Goal: Information Seeking & Learning: Learn about a topic

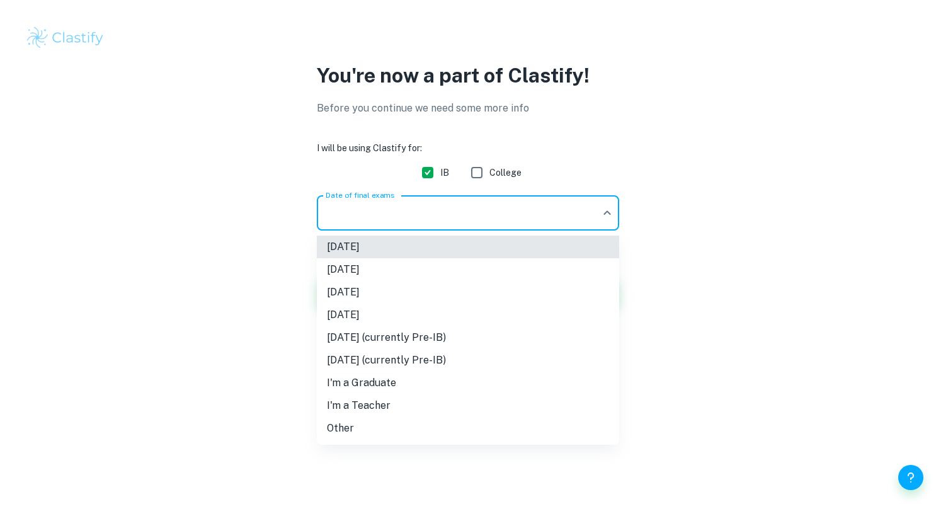
click at [587, 201] on body "We value your privacy We use cookies to enhance your browsing experience, serve…" at bounding box center [468, 254] width 936 height 509
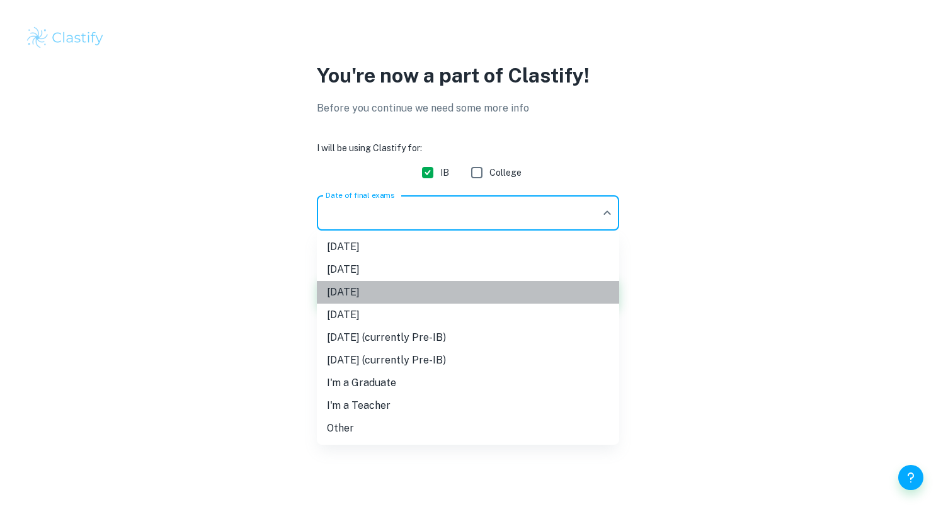
click at [378, 297] on li "[DATE]" at bounding box center [468, 292] width 302 height 23
type input "M26"
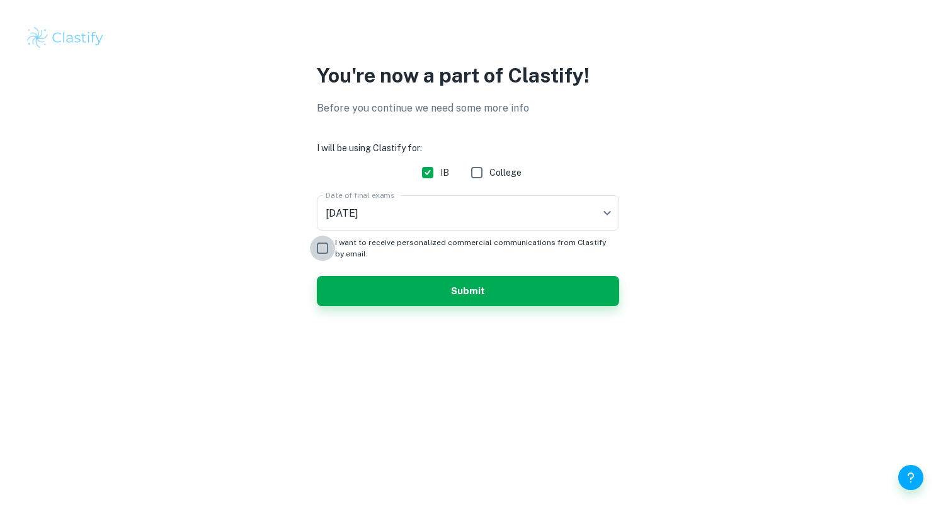
click at [319, 248] on input "I want to receive personalized commercial communications from Clastify by email." at bounding box center [322, 247] width 25 height 25
checkbox input "false"
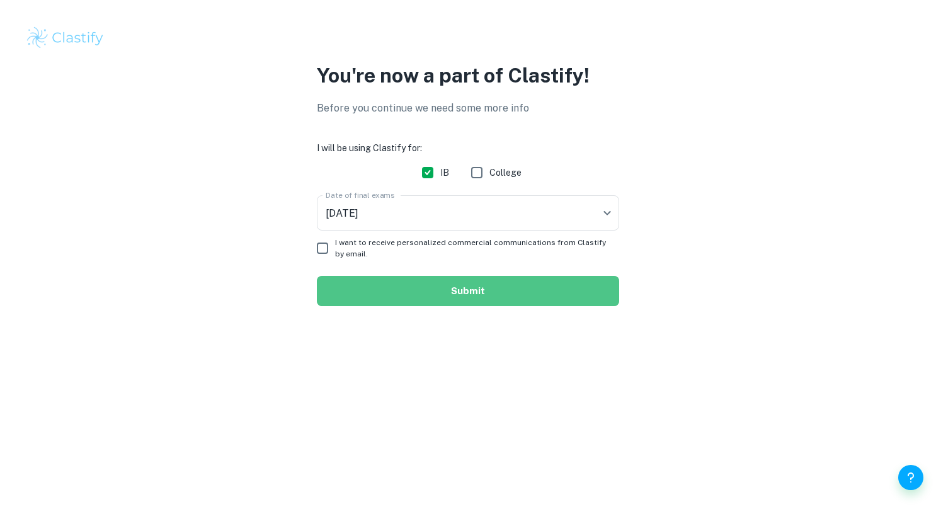
click at [411, 285] on button "Submit" at bounding box center [468, 291] width 302 height 30
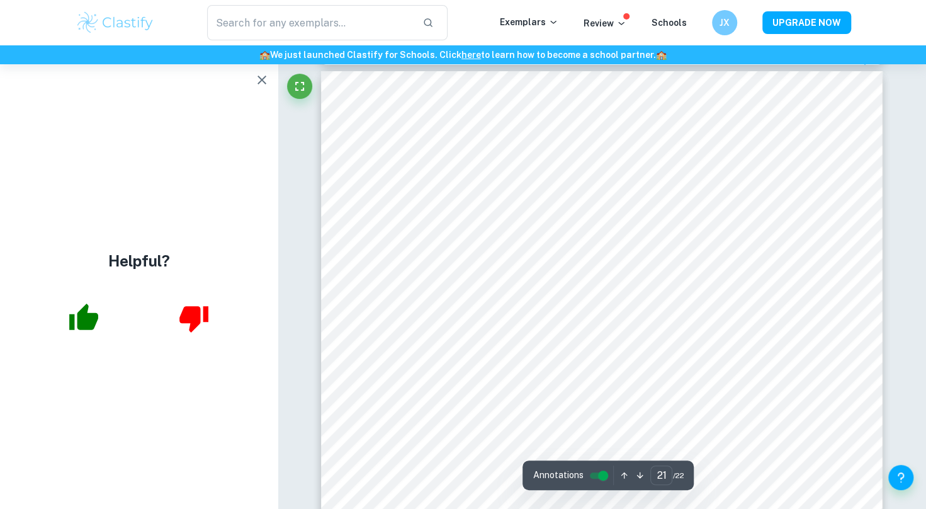
scroll to position [16440, 0]
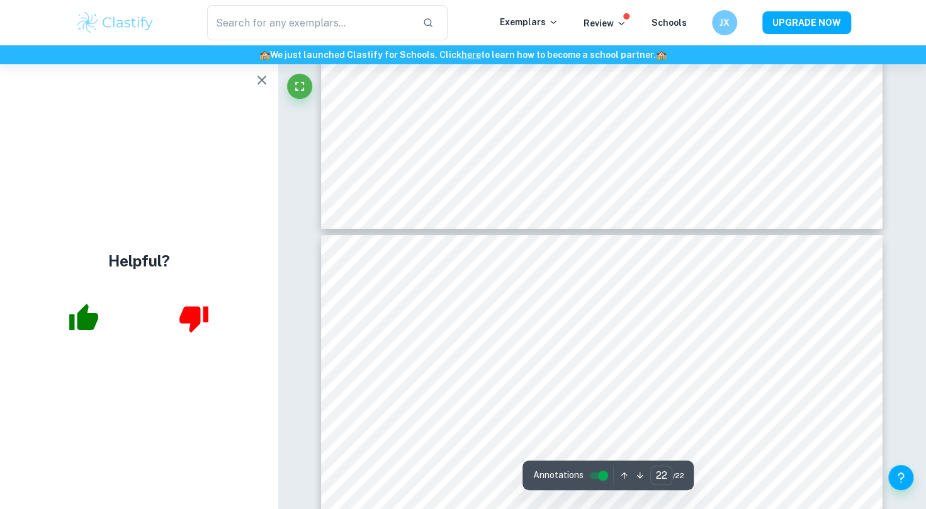
type input "21"
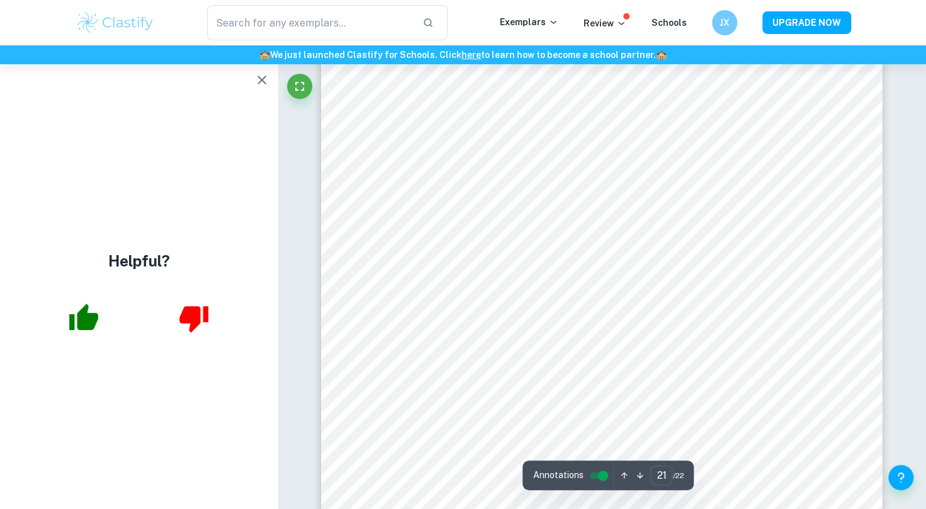
scroll to position [16597, 0]
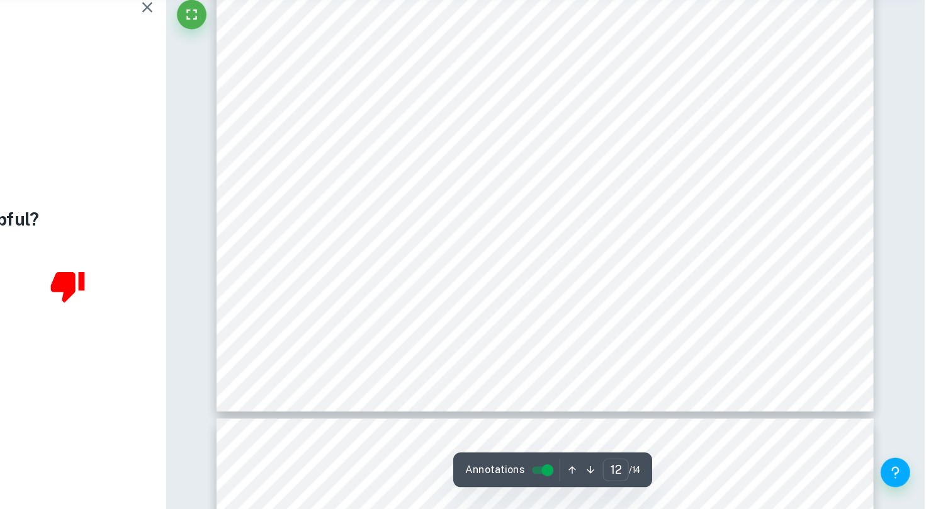
scroll to position [9519, 0]
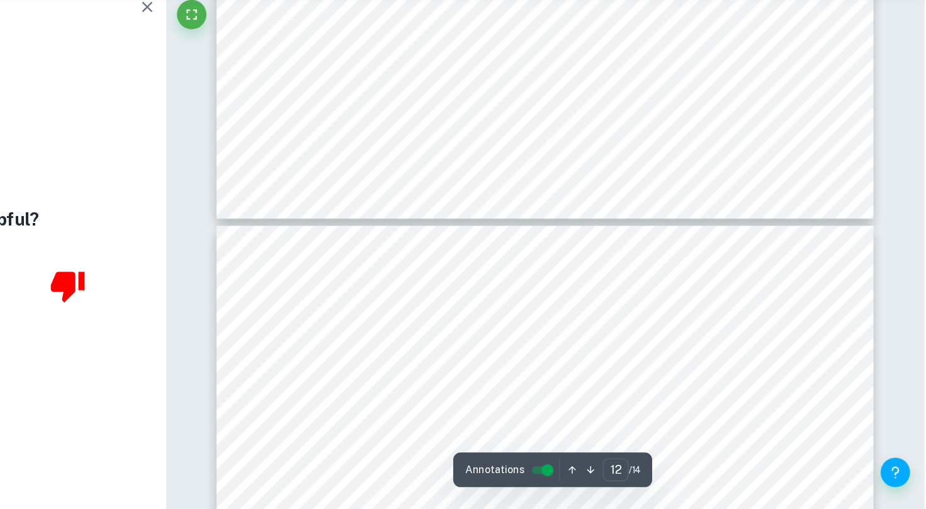
type input "13"
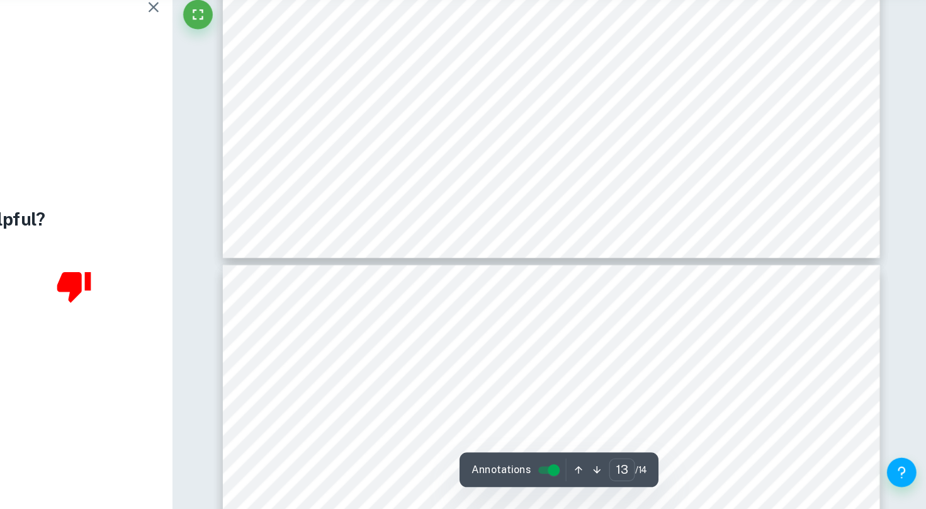
scroll to position [10437, 0]
